Goal: Information Seeking & Learning: Learn about a topic

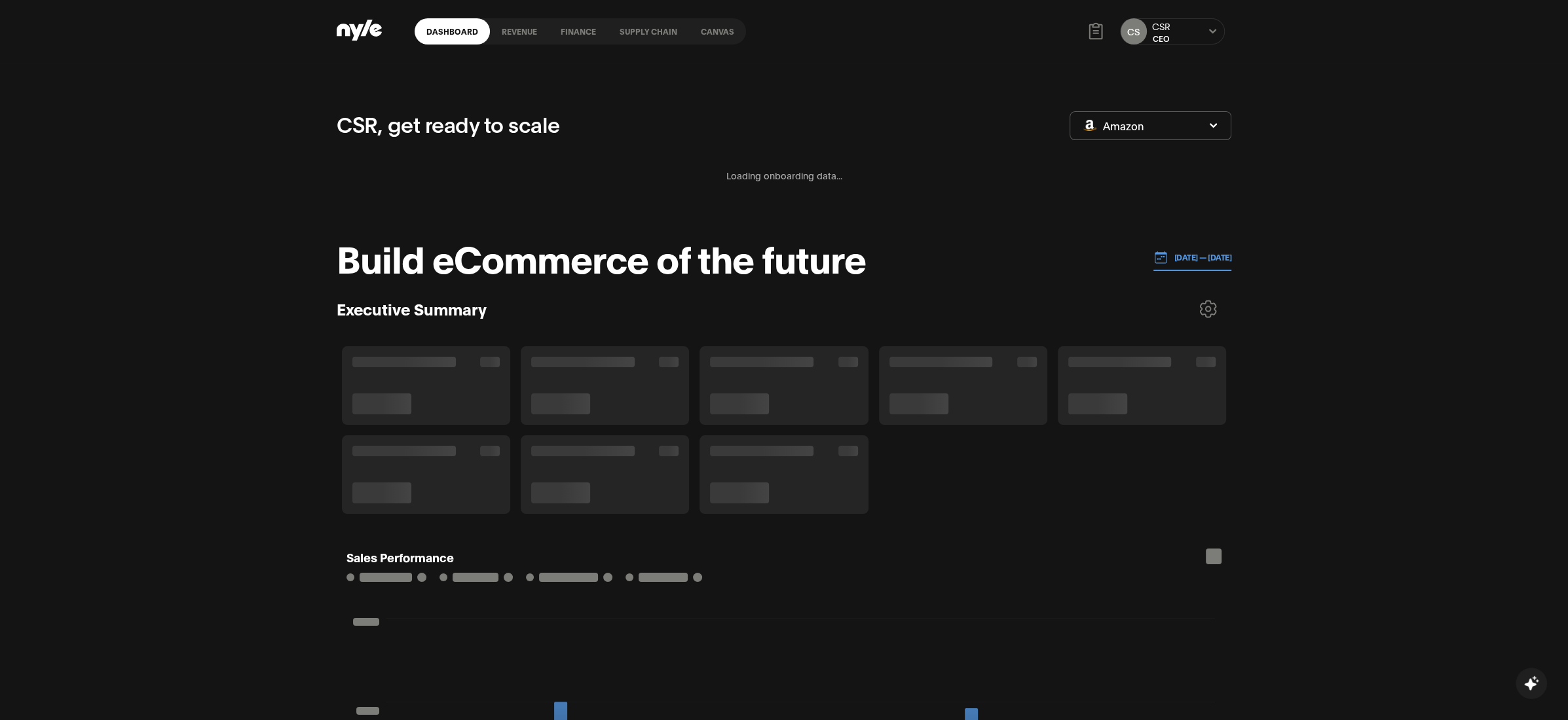
click at [572, 29] on link "finance" at bounding box center [579, 31] width 59 height 26
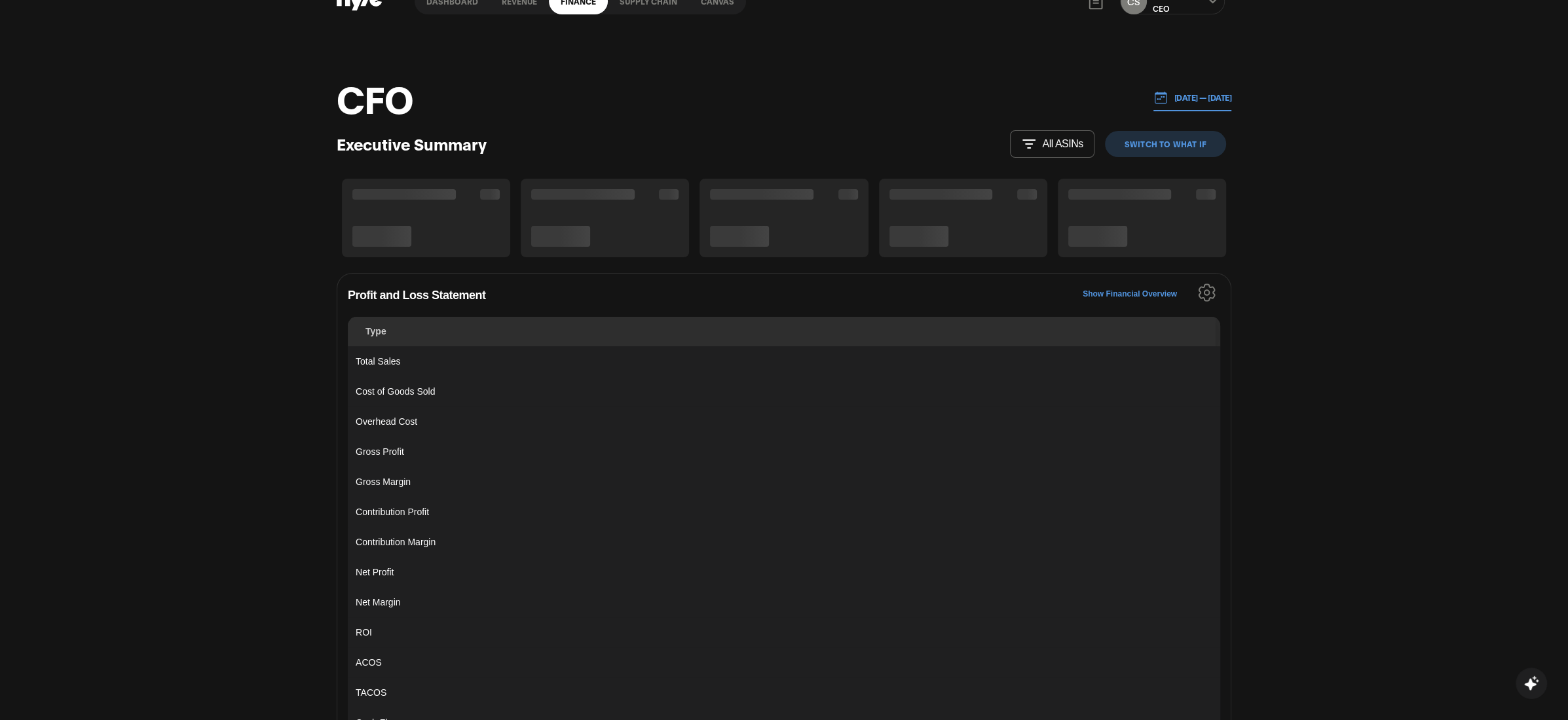
scroll to position [57, 0]
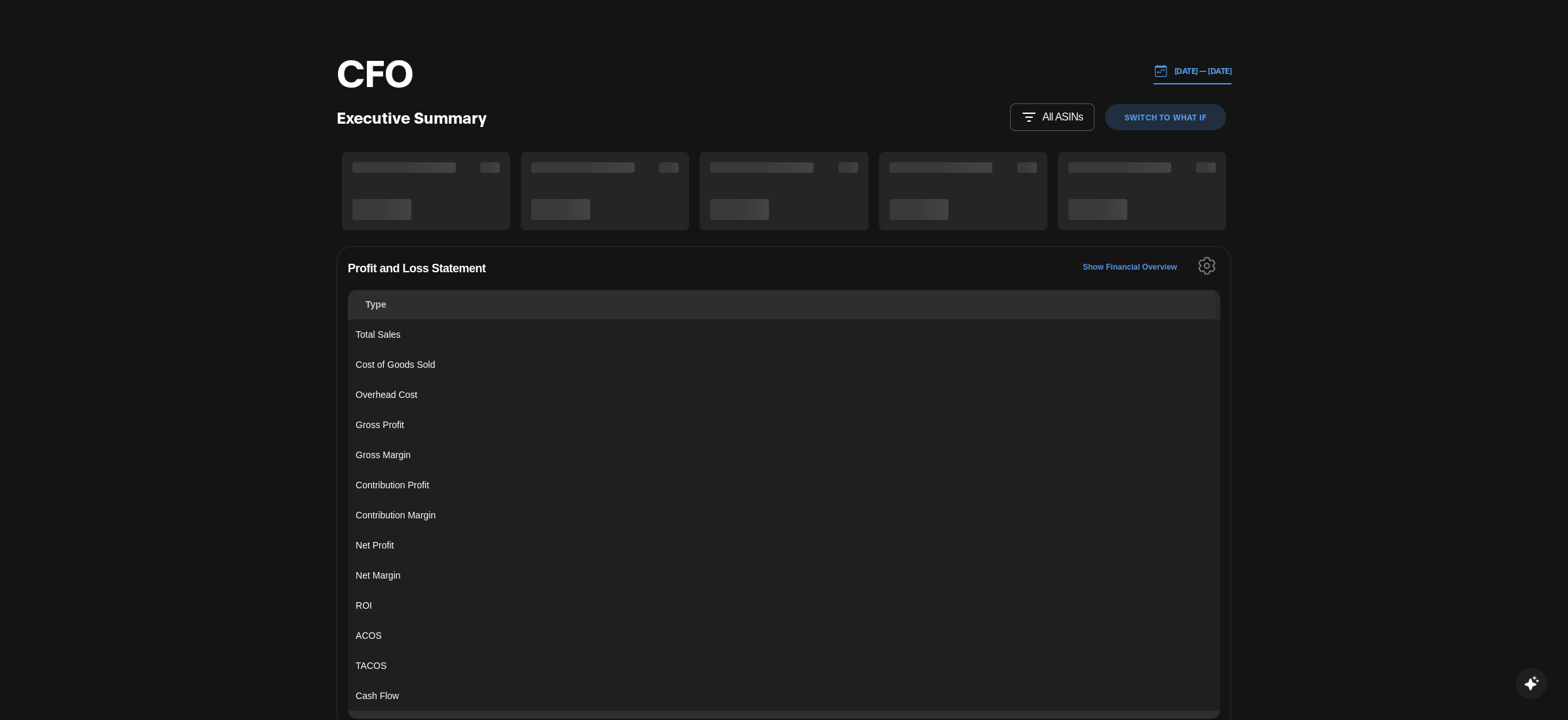
click at [1180, 66] on p "[DATE] — [DATE]" at bounding box center [1200, 71] width 64 height 12
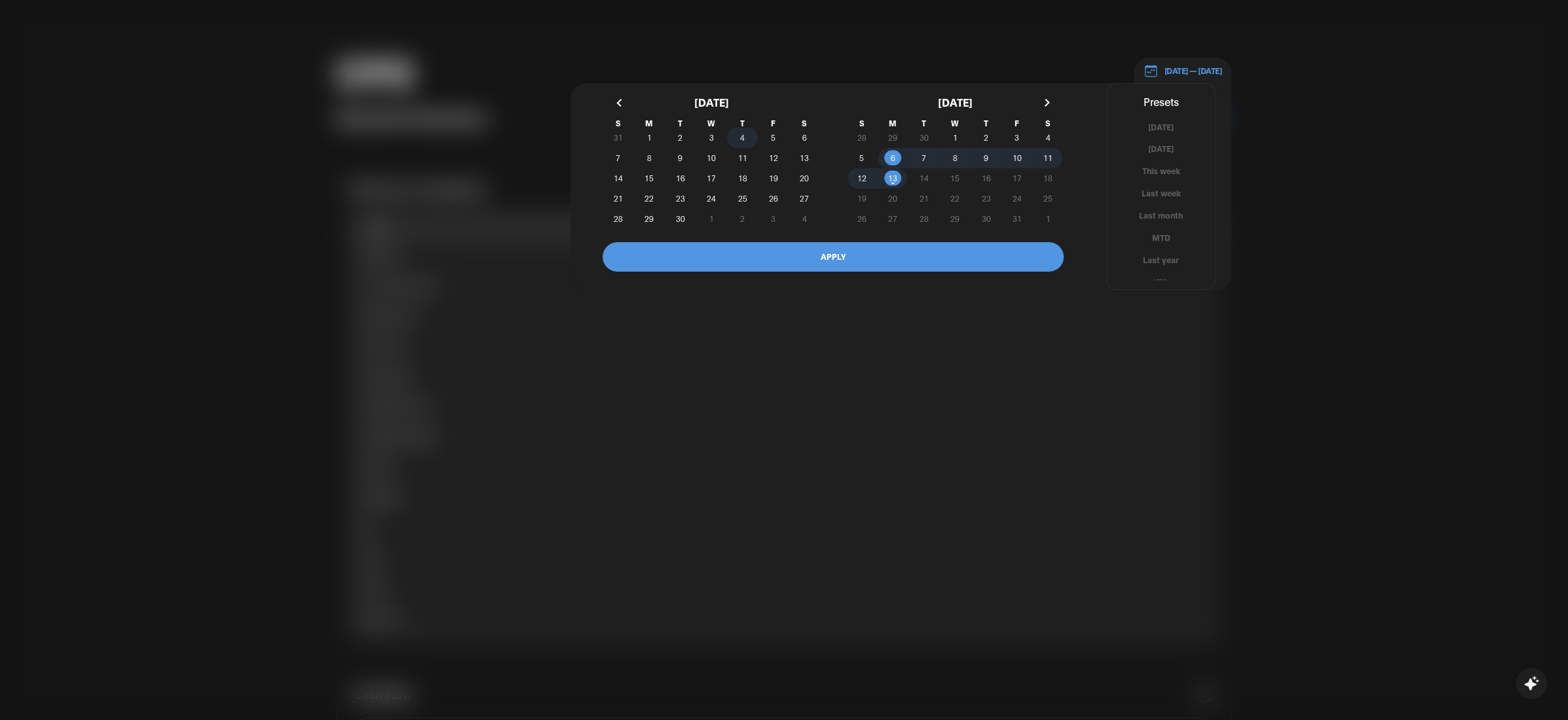
click at [737, 137] on span "4" at bounding box center [742, 138] width 30 height 14
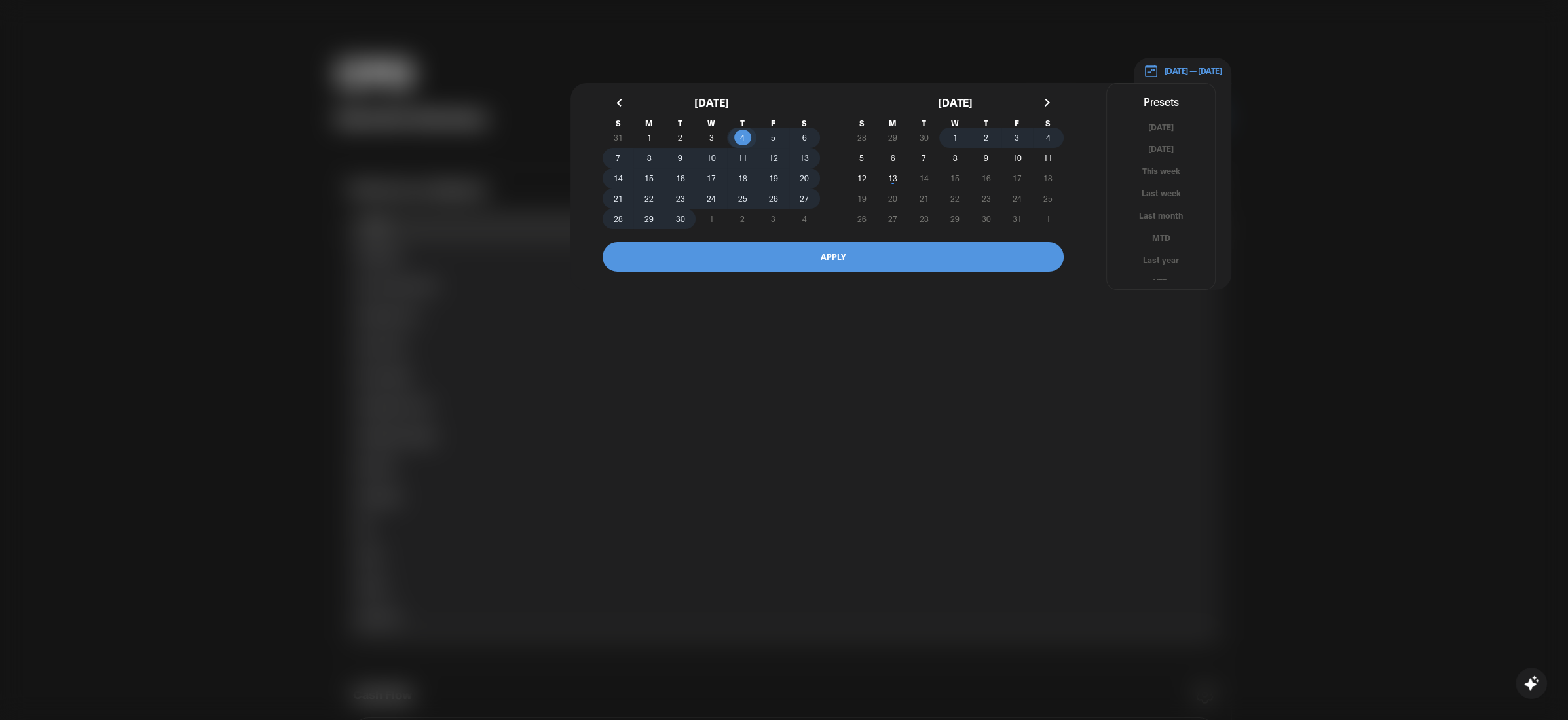
click at [1051, 137] on span "4" at bounding box center [1048, 138] width 30 height 14
click at [801, 267] on button "APPLY" at bounding box center [833, 257] width 461 height 30
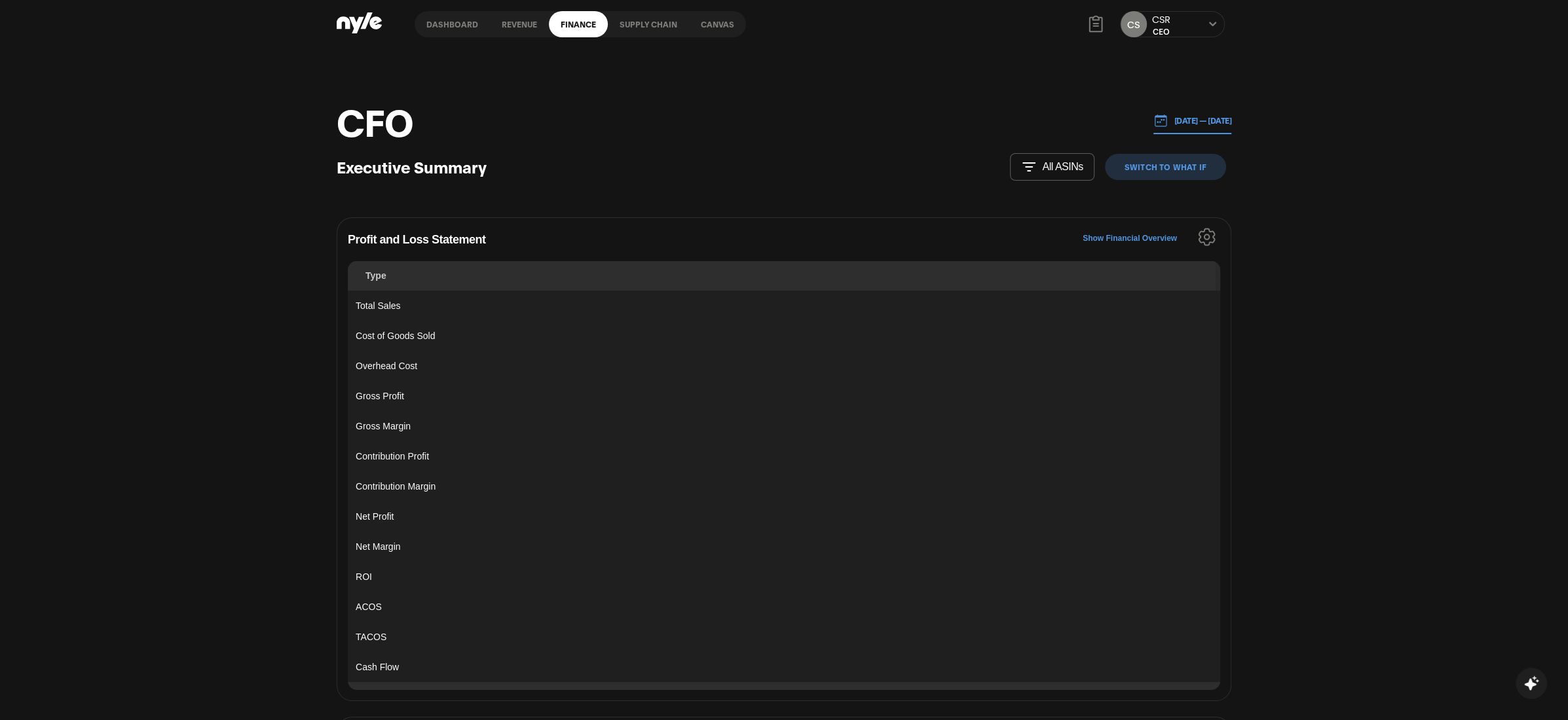
scroll to position [0, 0]
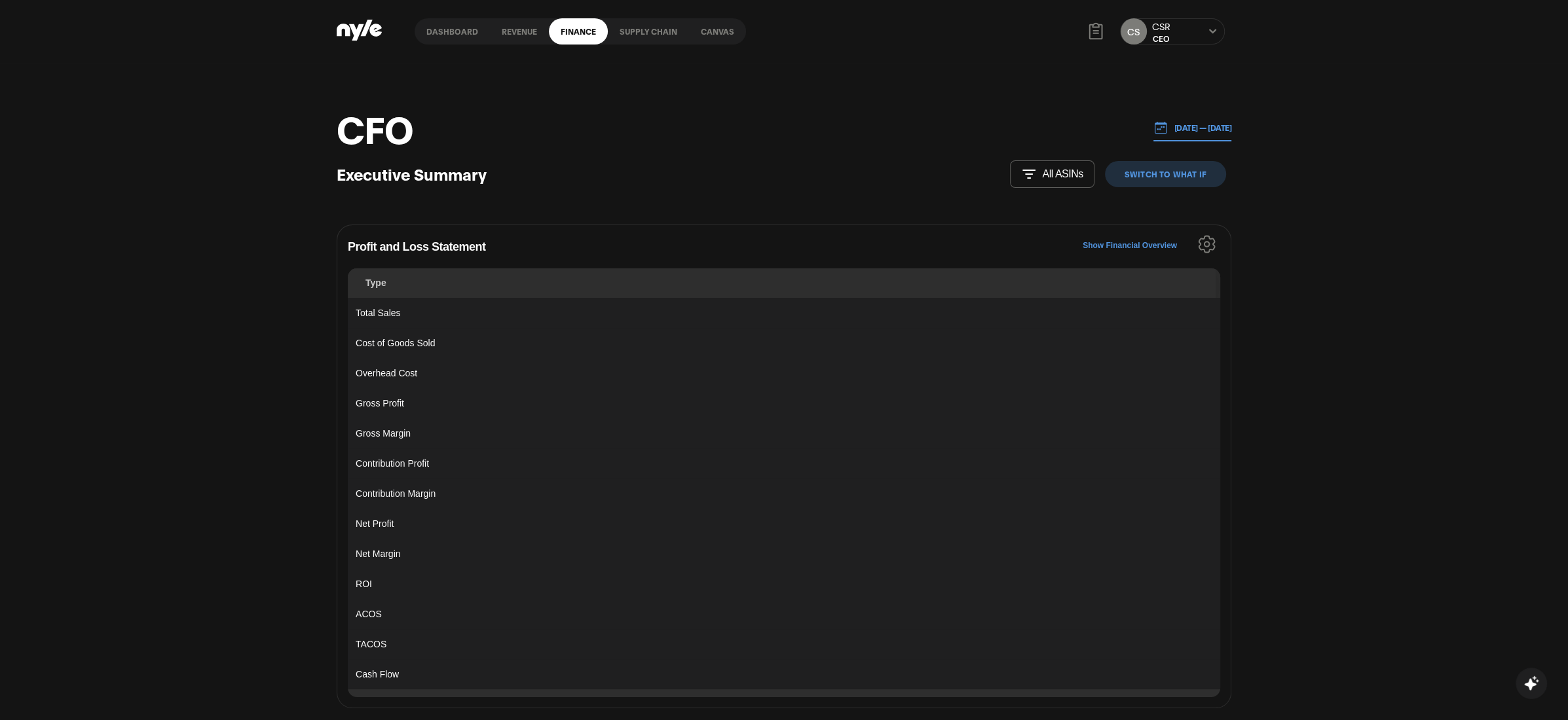
click at [1179, 129] on p "[DATE] — [DATE]" at bounding box center [1200, 128] width 64 height 12
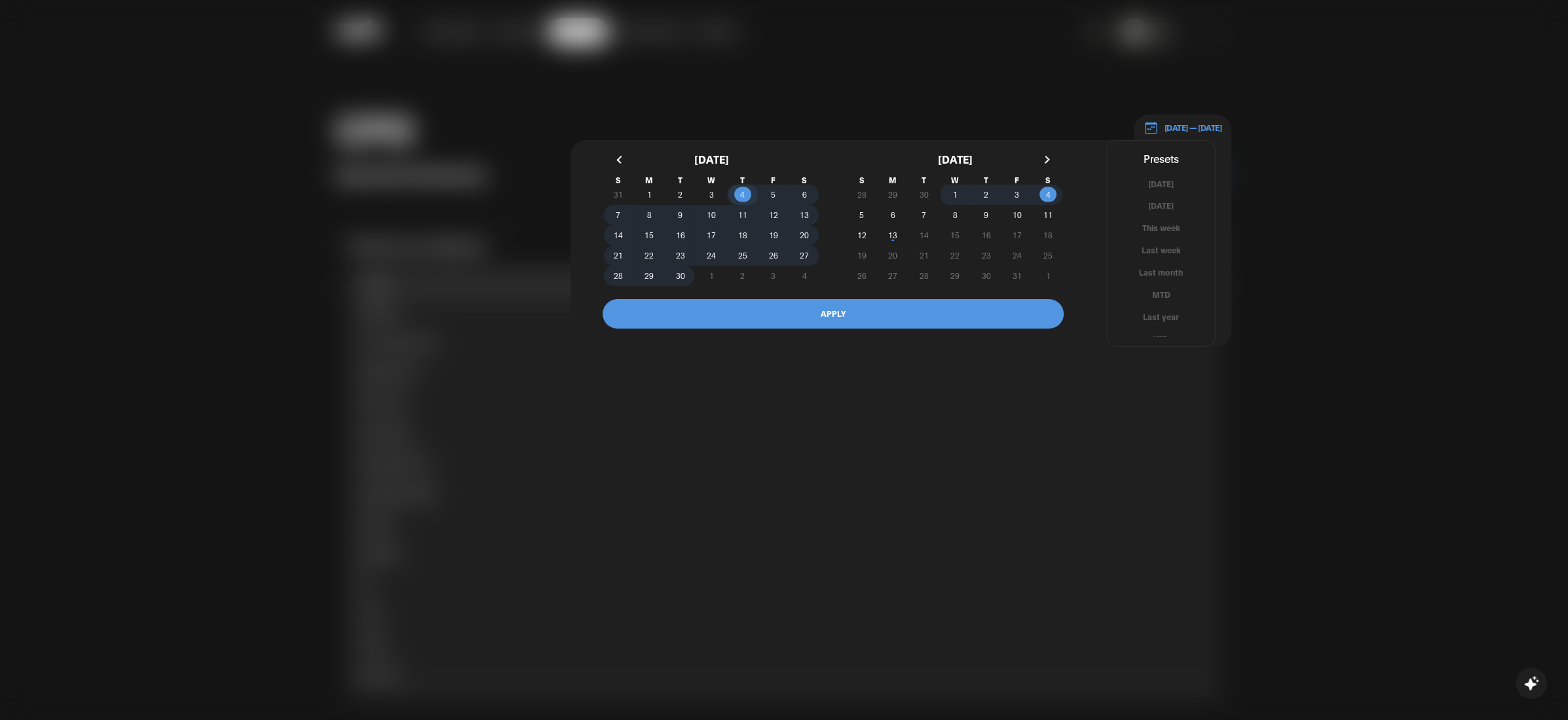
click at [739, 195] on span "4" at bounding box center [742, 195] width 30 height 14
click at [740, 236] on span "18" at bounding box center [742, 235] width 9 height 24
click at [824, 316] on button "APPLY" at bounding box center [833, 313] width 461 height 30
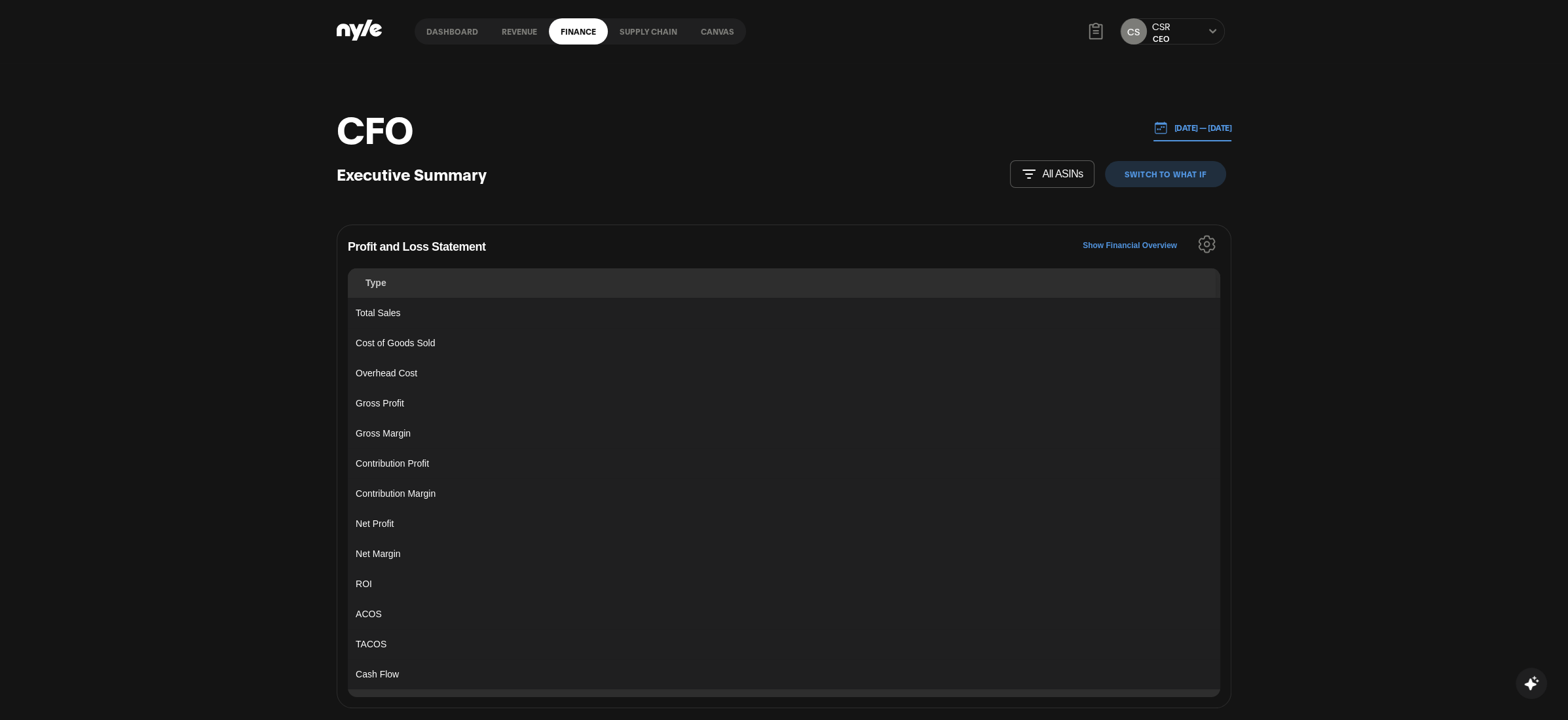
click at [1172, 131] on p "[DATE] — [DATE]" at bounding box center [1200, 128] width 64 height 12
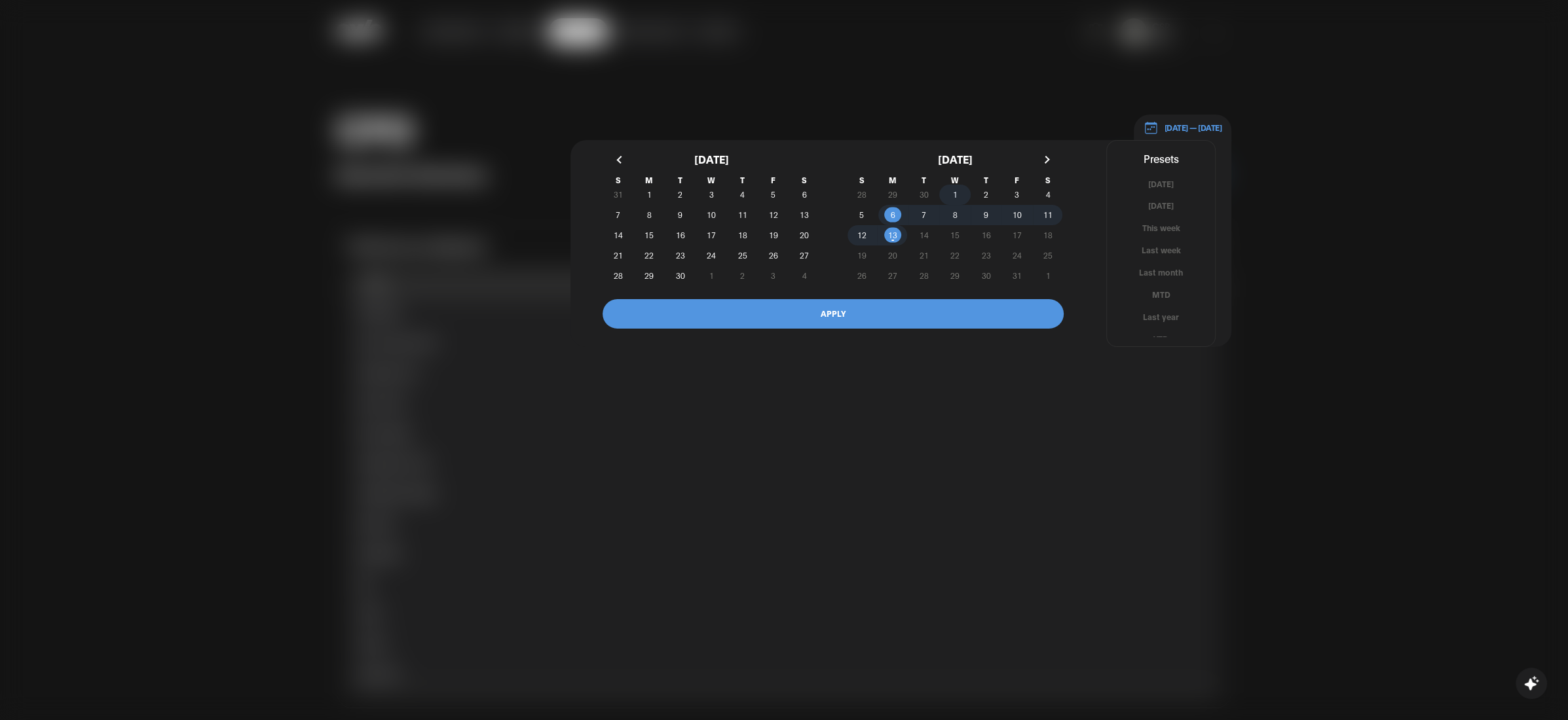
click at [951, 190] on span "1" at bounding box center [955, 195] width 30 height 14
click at [1008, 189] on span "3" at bounding box center [1017, 195] width 30 height 14
click at [820, 307] on button "APPLY" at bounding box center [833, 313] width 461 height 30
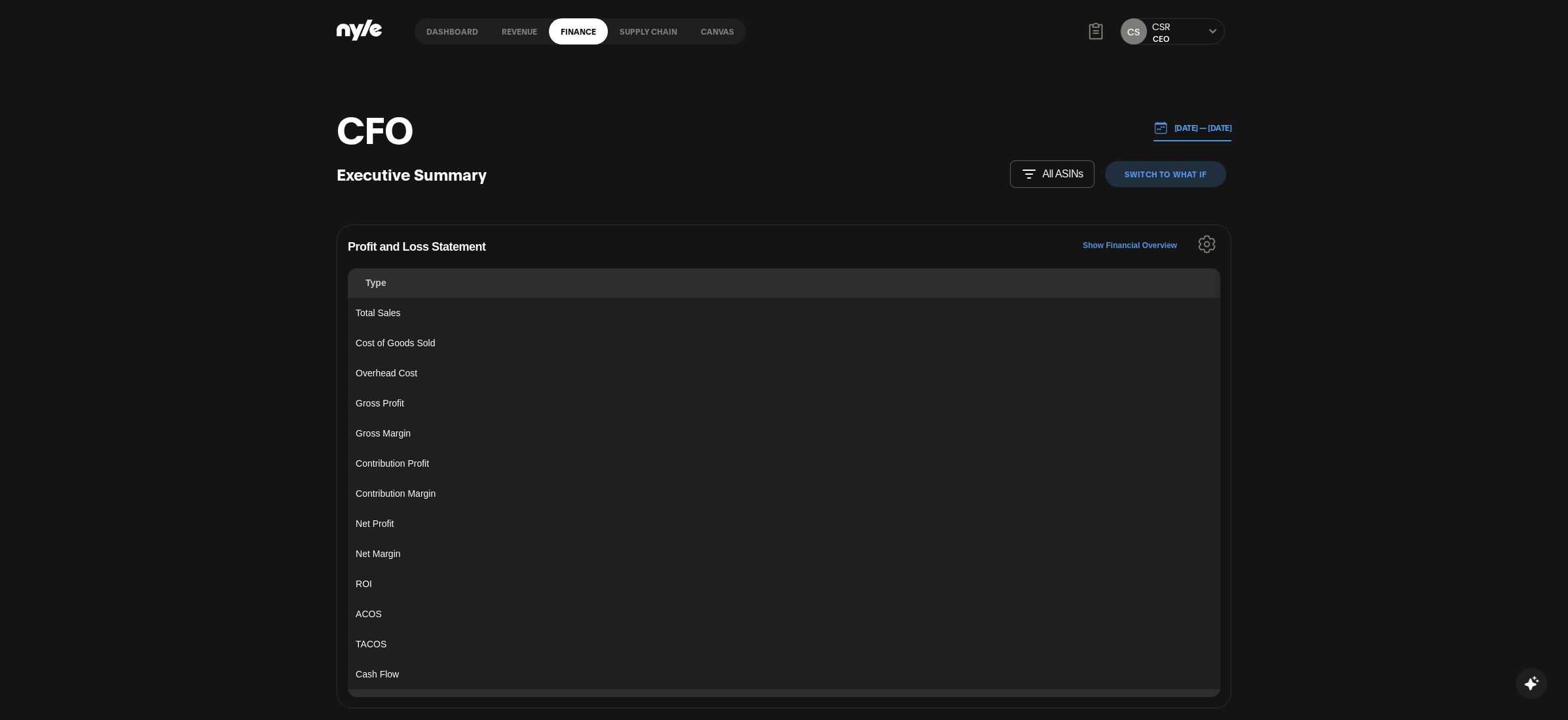
click at [1129, 246] on button "Show Financial Overview" at bounding box center [1129, 246] width 94 height 22
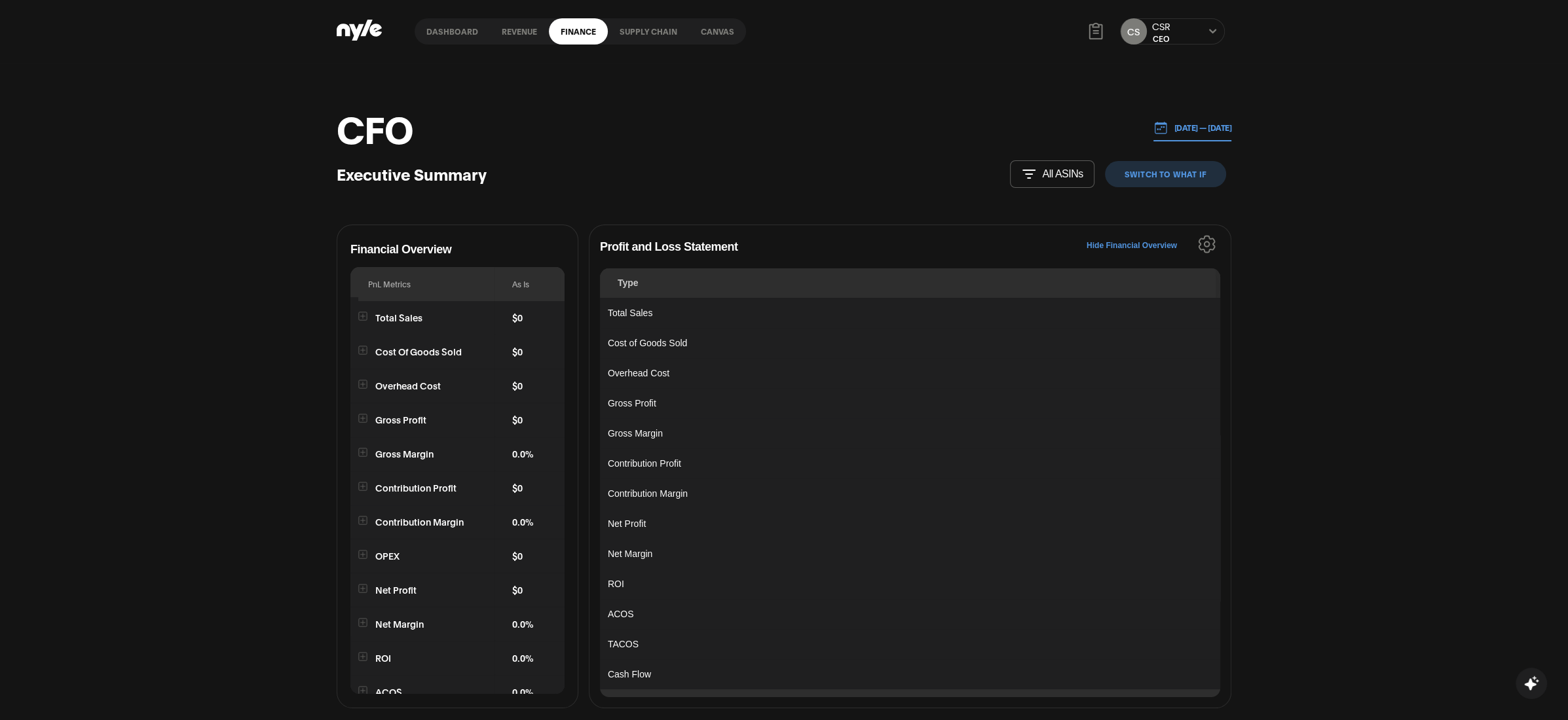
click at [1129, 246] on button "Hide Financial Overview" at bounding box center [1132, 246] width 91 height 22
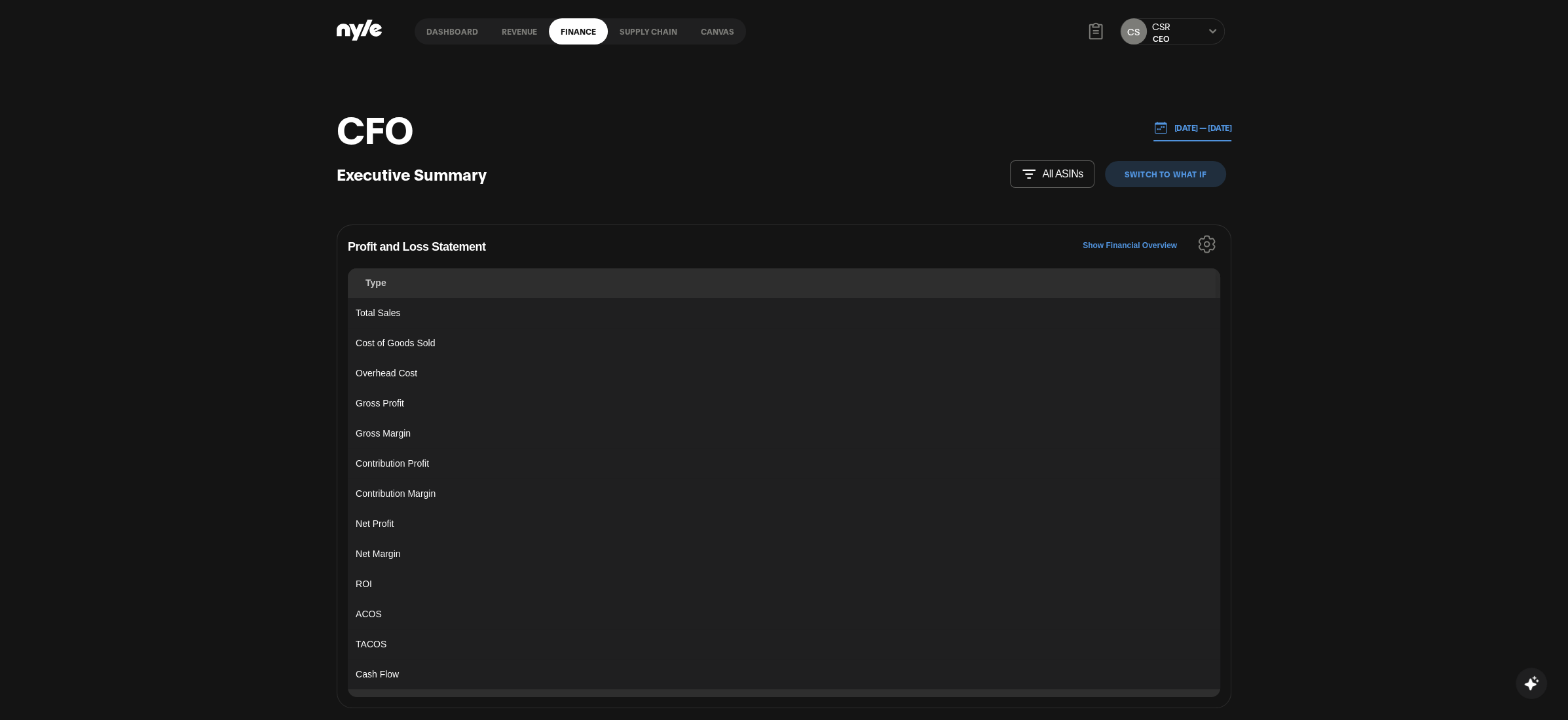
click at [561, 32] on link "finance" at bounding box center [579, 31] width 59 height 26
click at [452, 19] on link "Dashboard" at bounding box center [452, 31] width 75 height 26
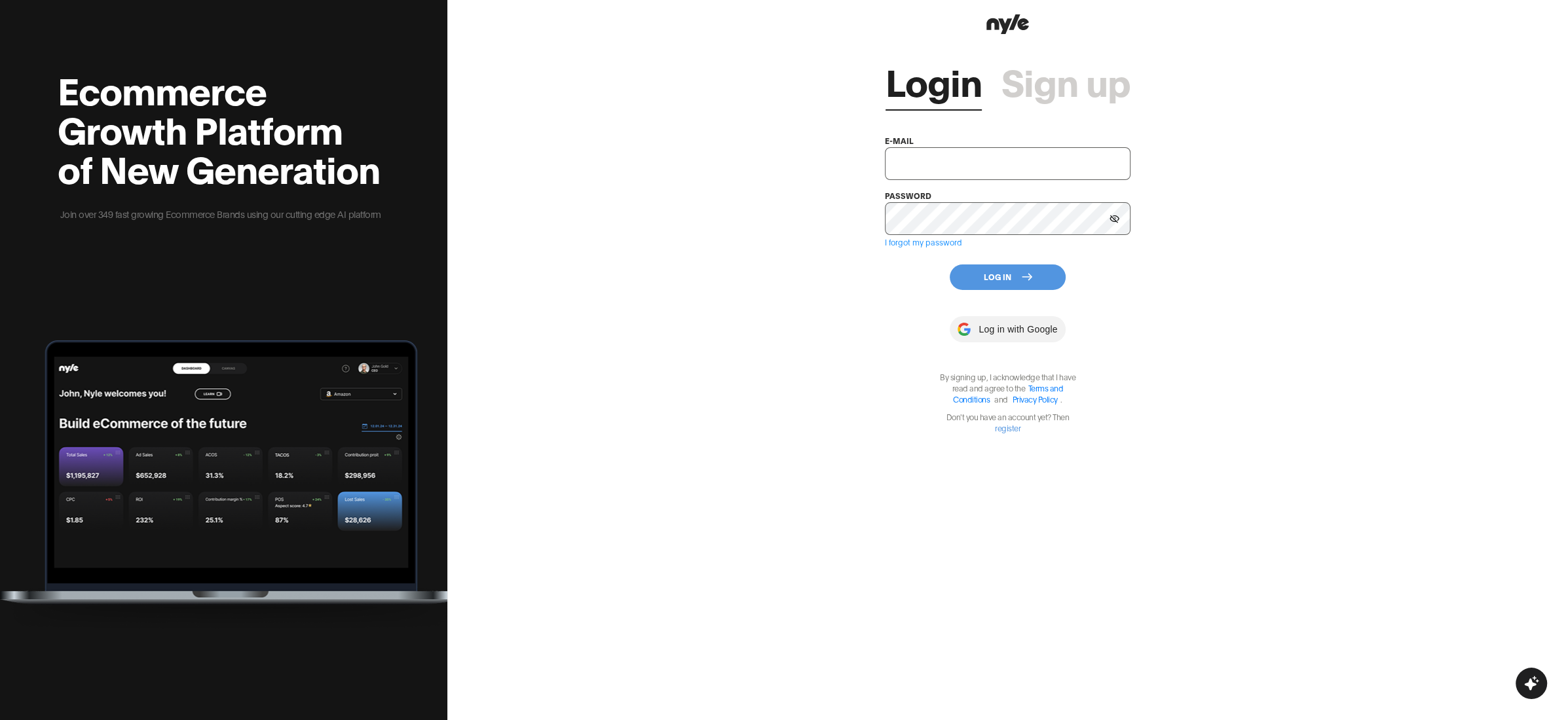
type input "showroom@nyle.ai"
click at [991, 272] on button "Log In" at bounding box center [1007, 277] width 116 height 25
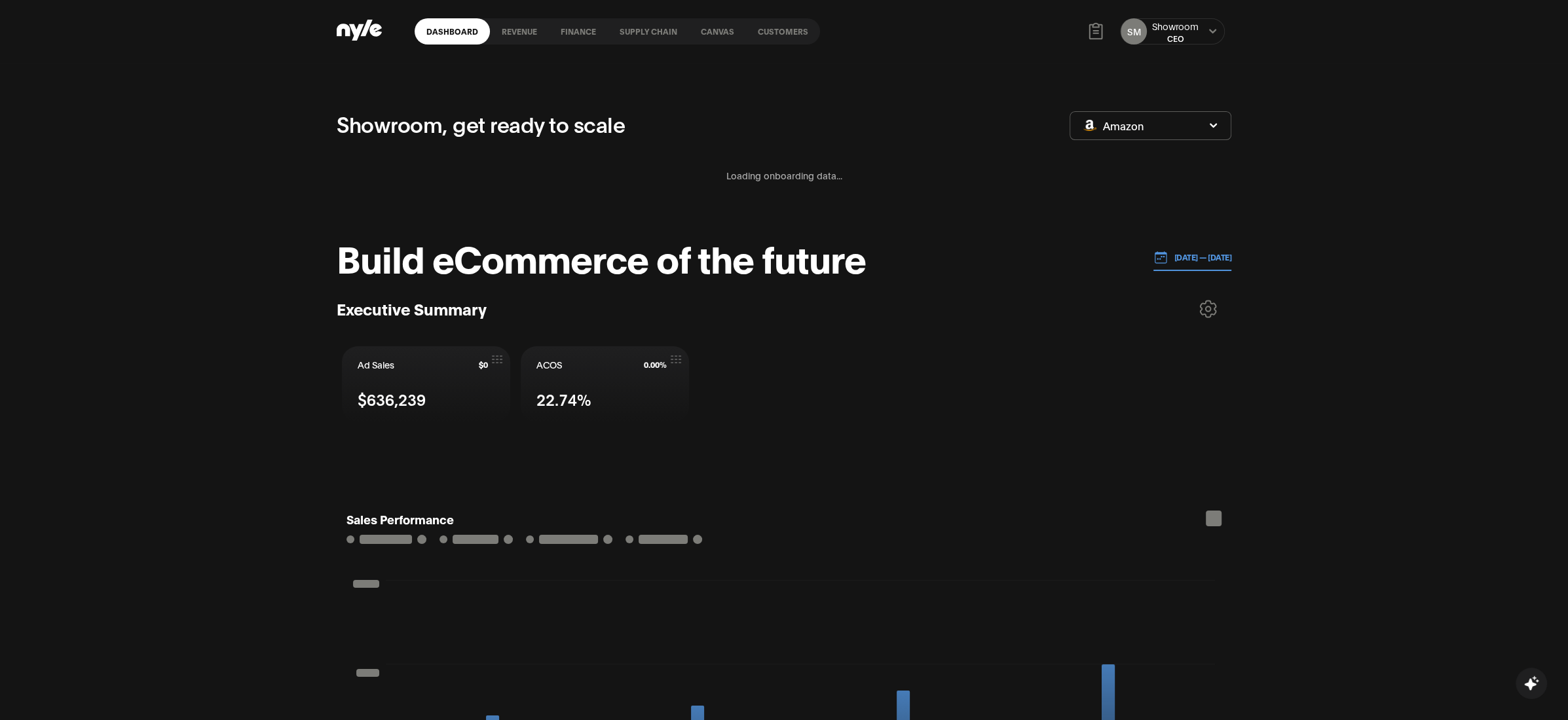
click at [775, 29] on link "Customers" at bounding box center [783, 31] width 74 height 26
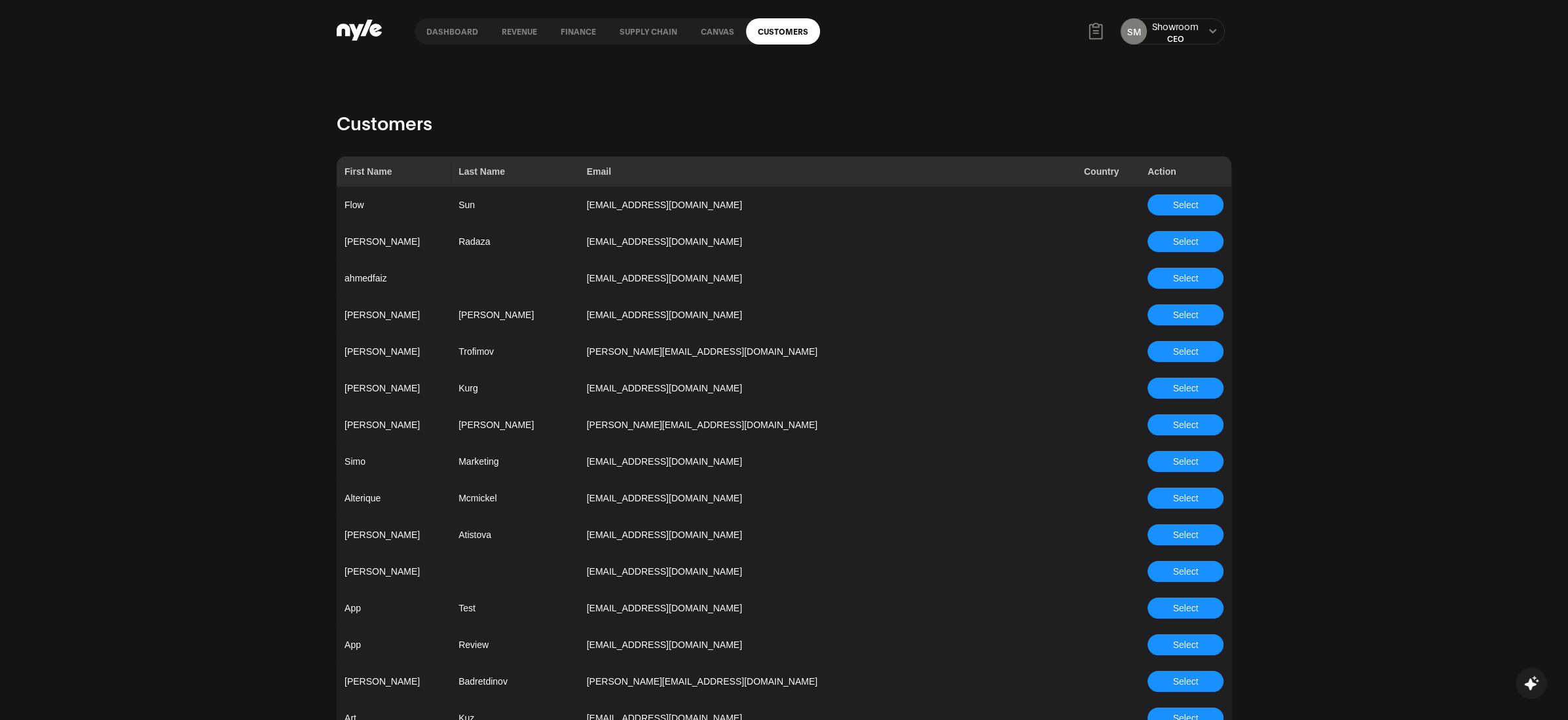
scroll to position [2264, 0]
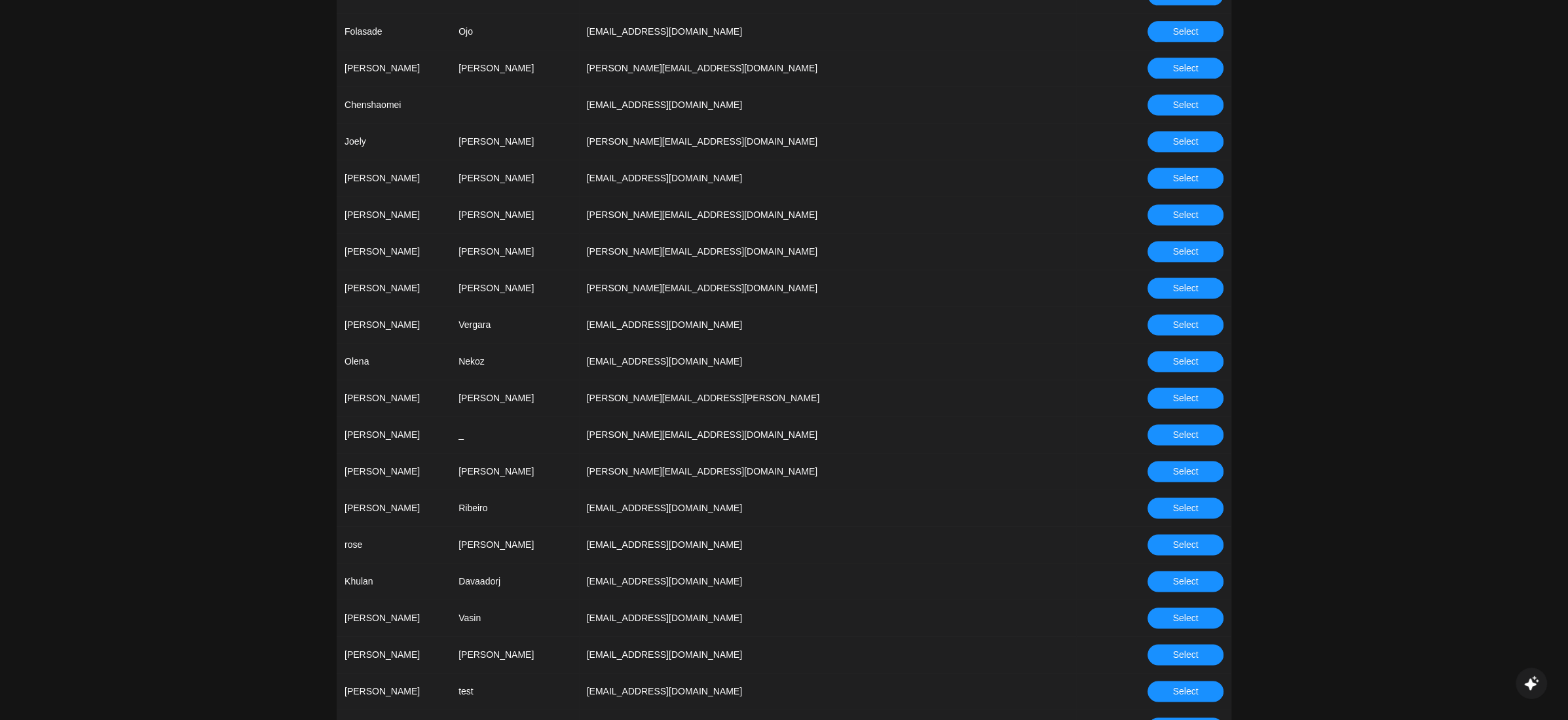
click at [1171, 363] on button "Select" at bounding box center [1186, 361] width 76 height 21
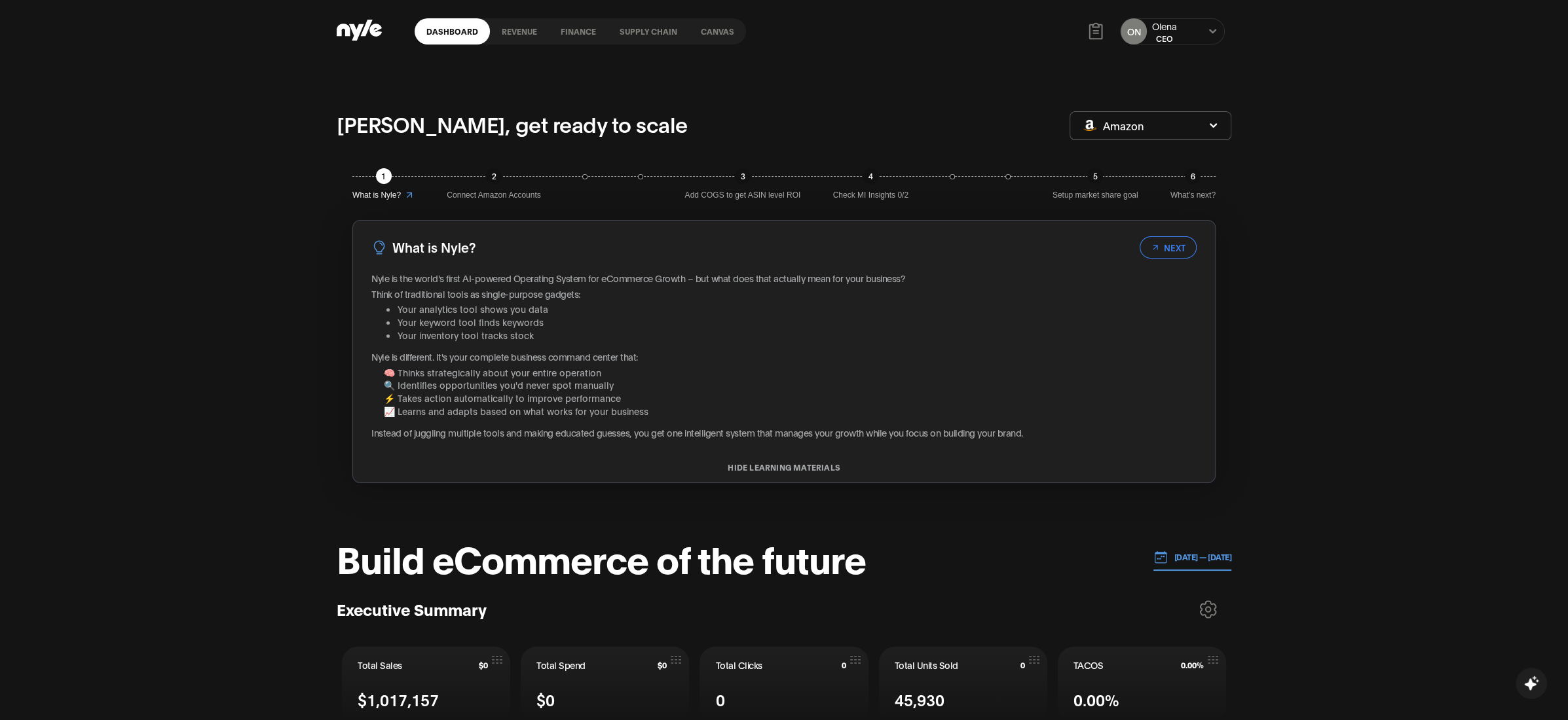
click at [573, 30] on link "finance" at bounding box center [579, 31] width 59 height 26
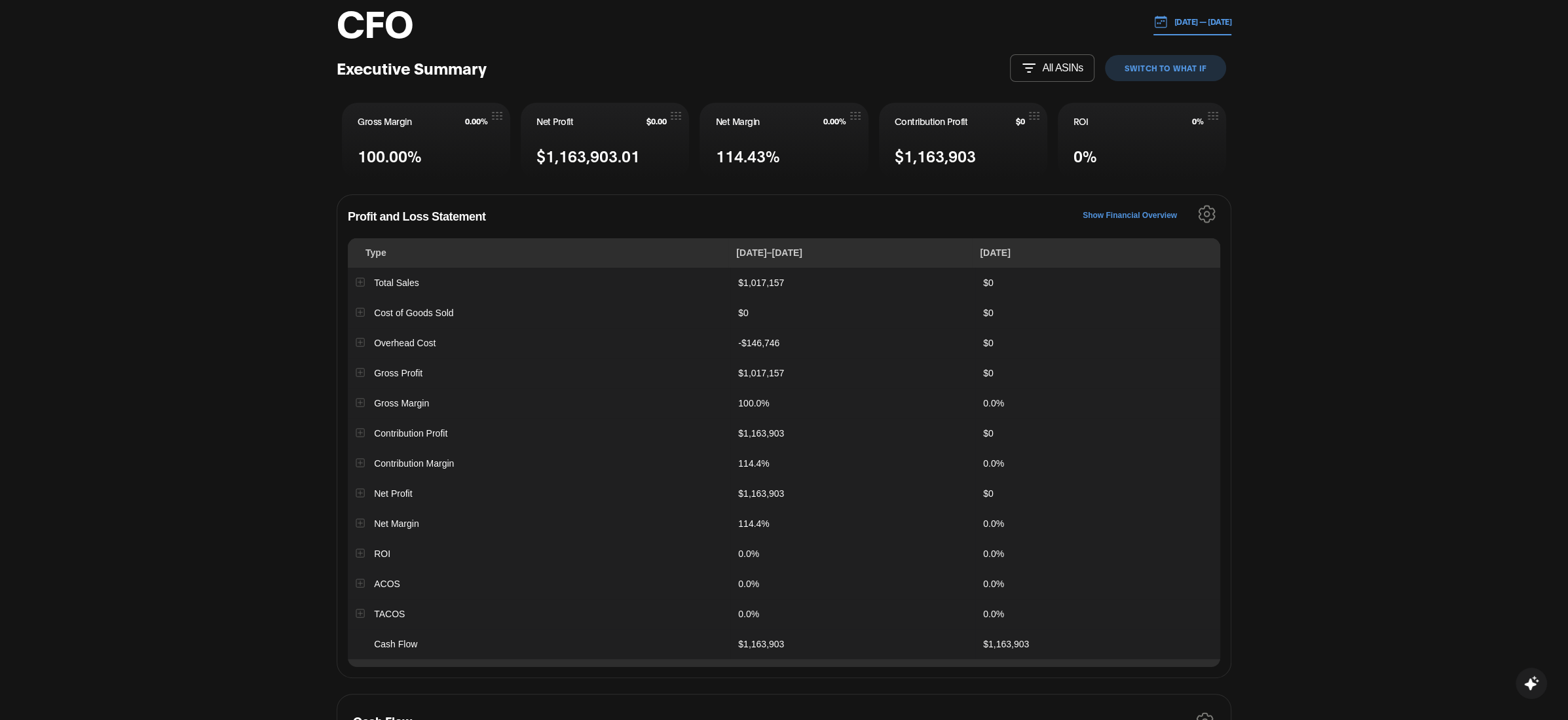
scroll to position [90, 0]
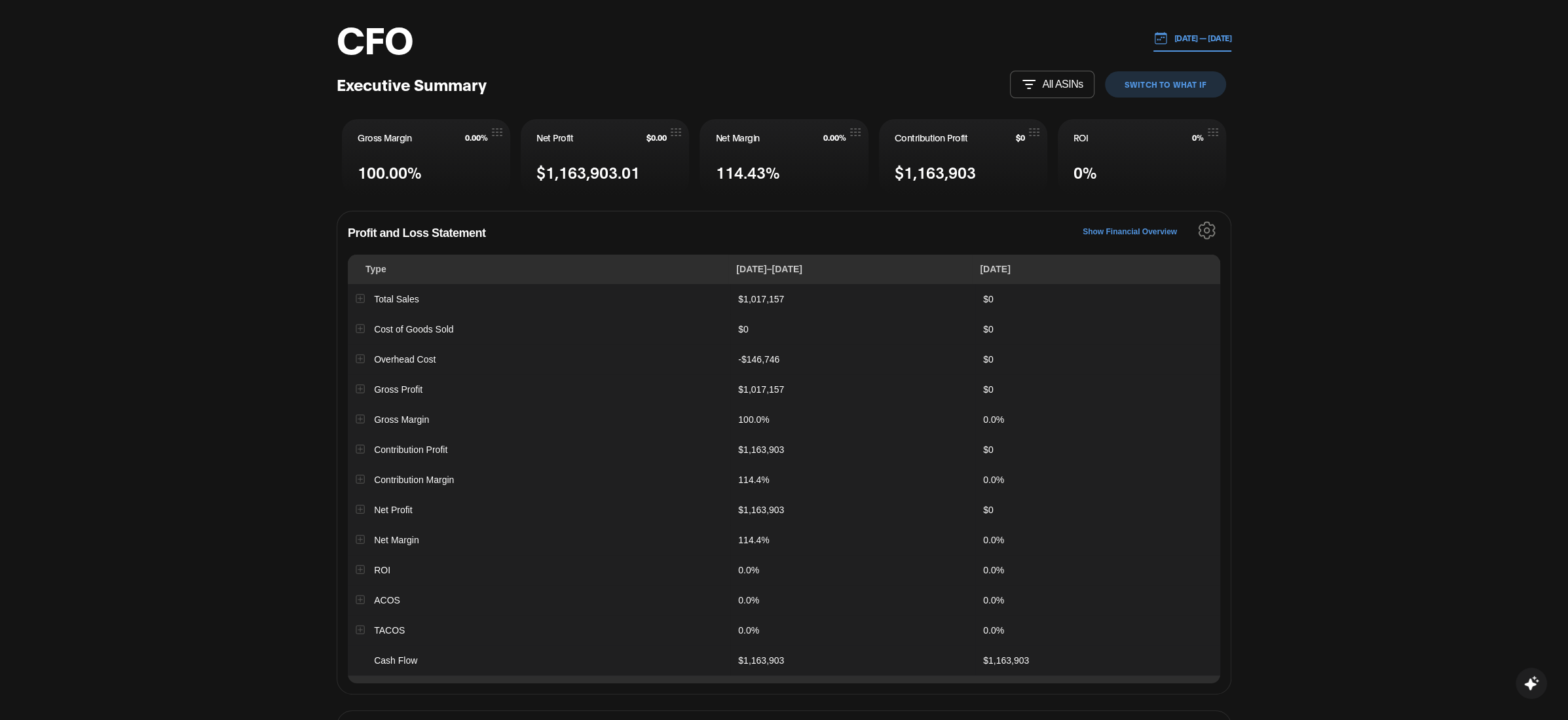
click at [1188, 29] on button "[DATE] — [DATE]" at bounding box center [1192, 38] width 79 height 27
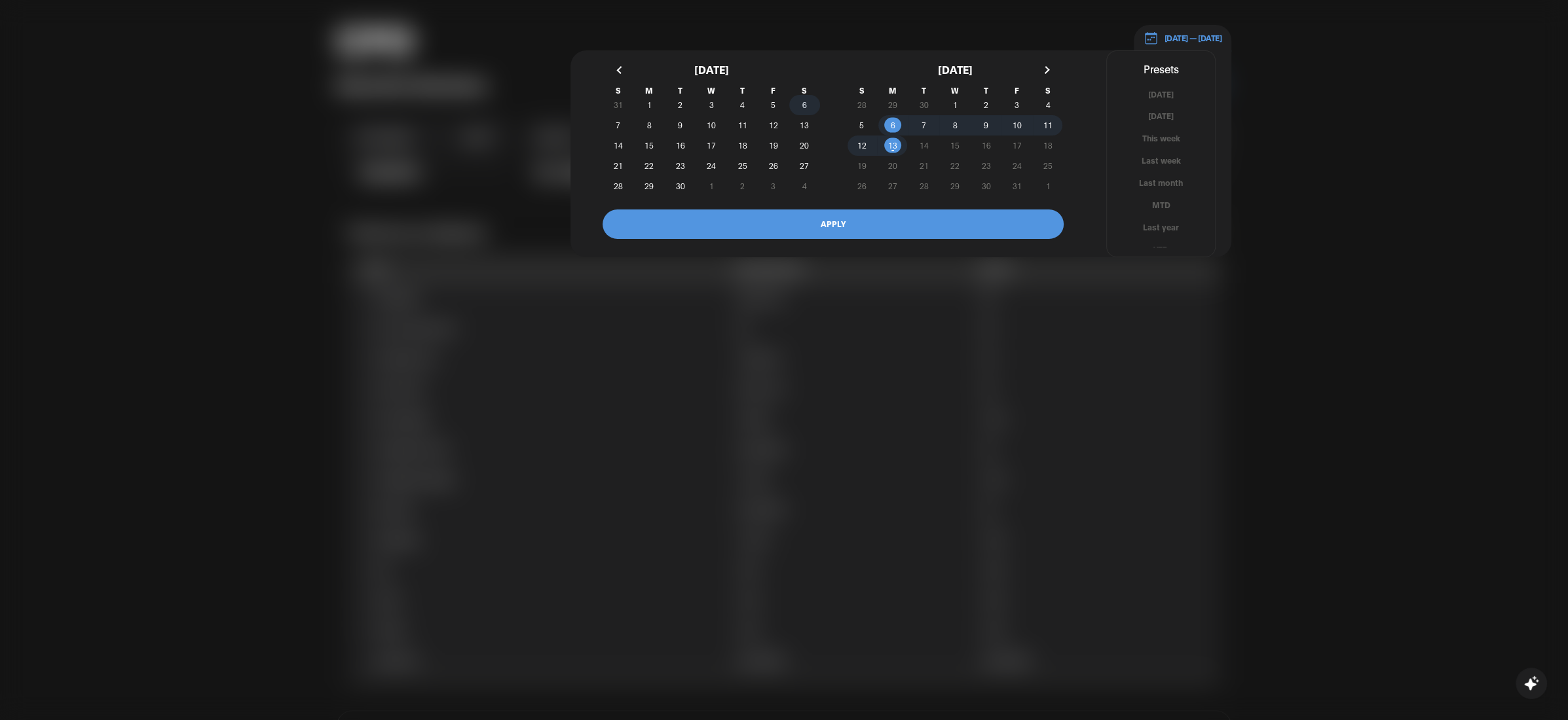
click at [798, 100] on span "6" at bounding box center [805, 105] width 30 height 14
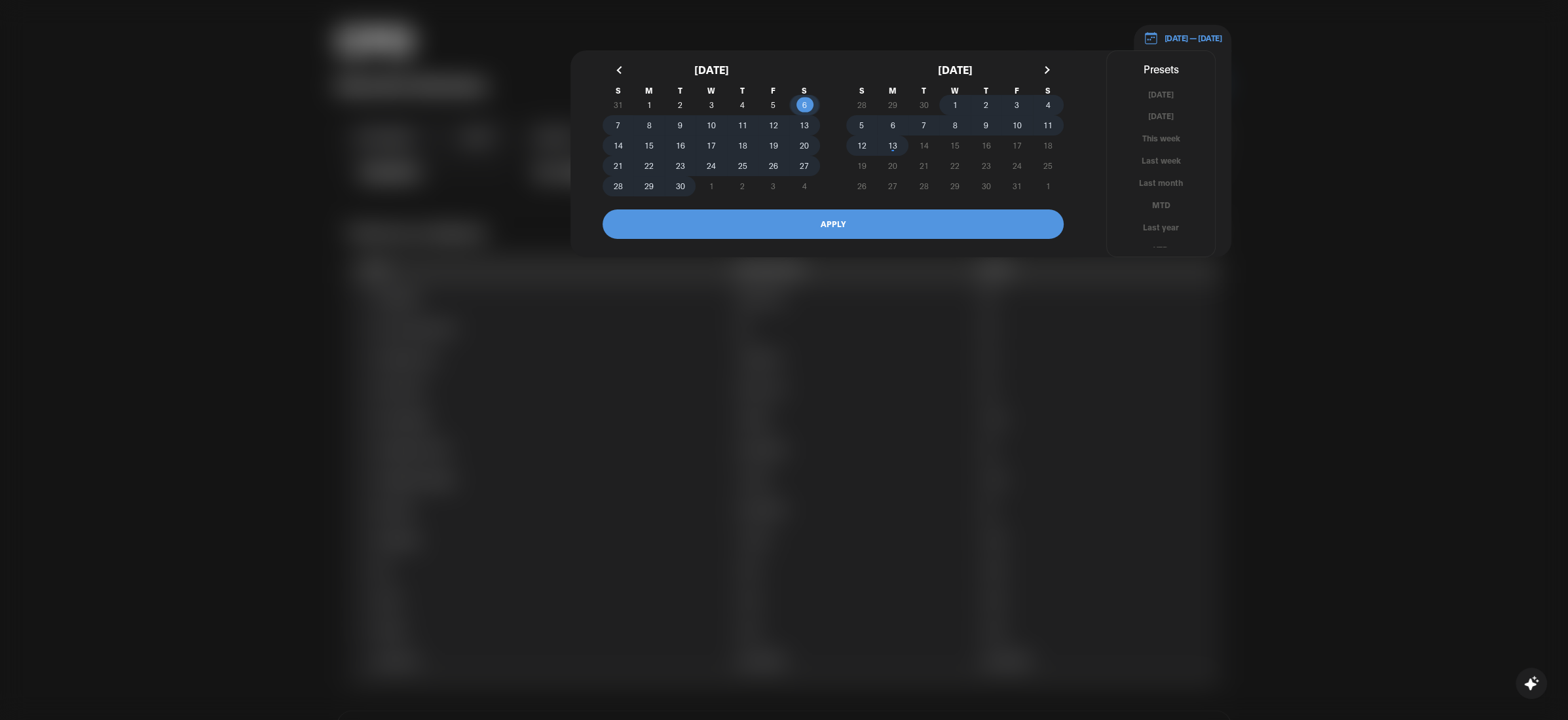
click at [886, 142] on span "13" at bounding box center [892, 146] width 30 height 14
click at [801, 224] on button "APPLY" at bounding box center [833, 224] width 461 height 30
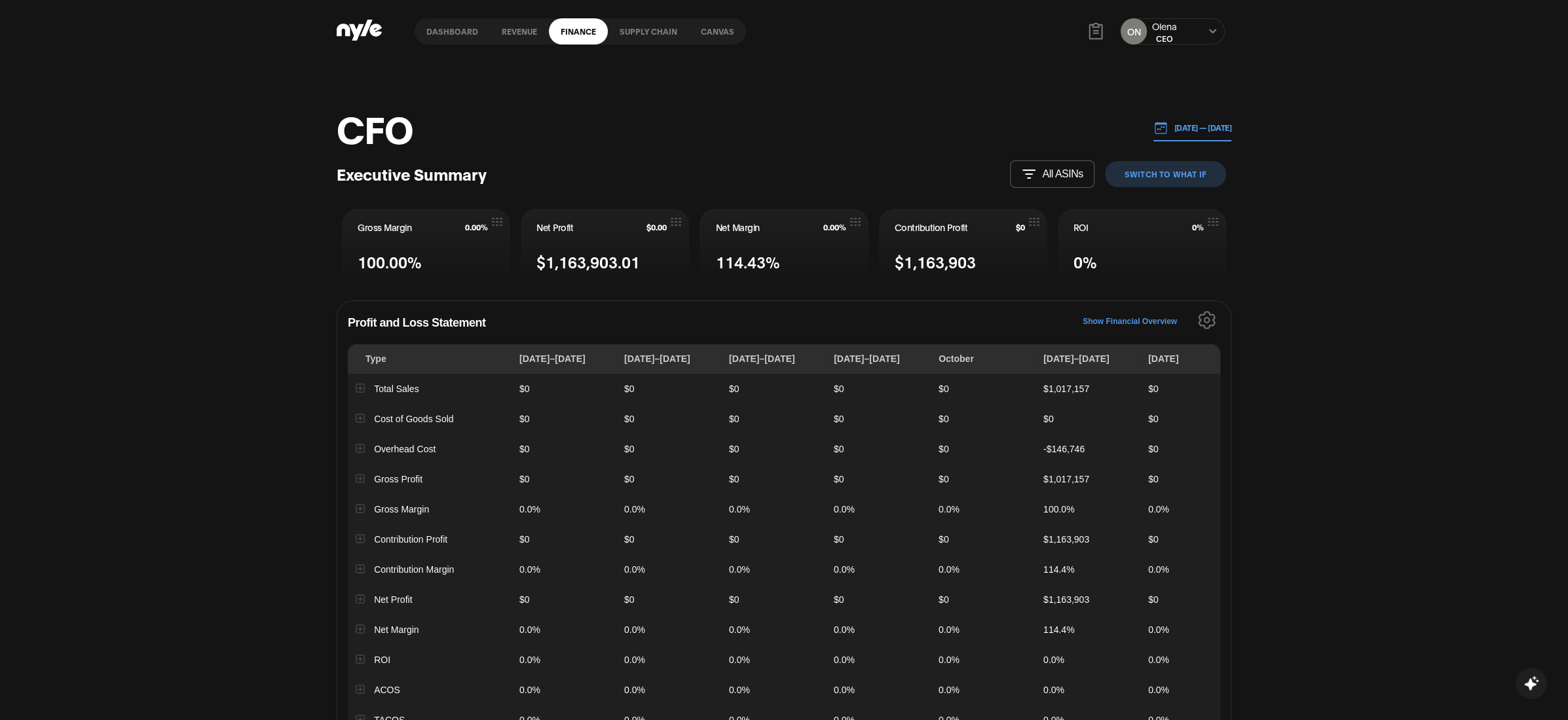
scroll to position [3, 0]
